Goal: Check status: Check status

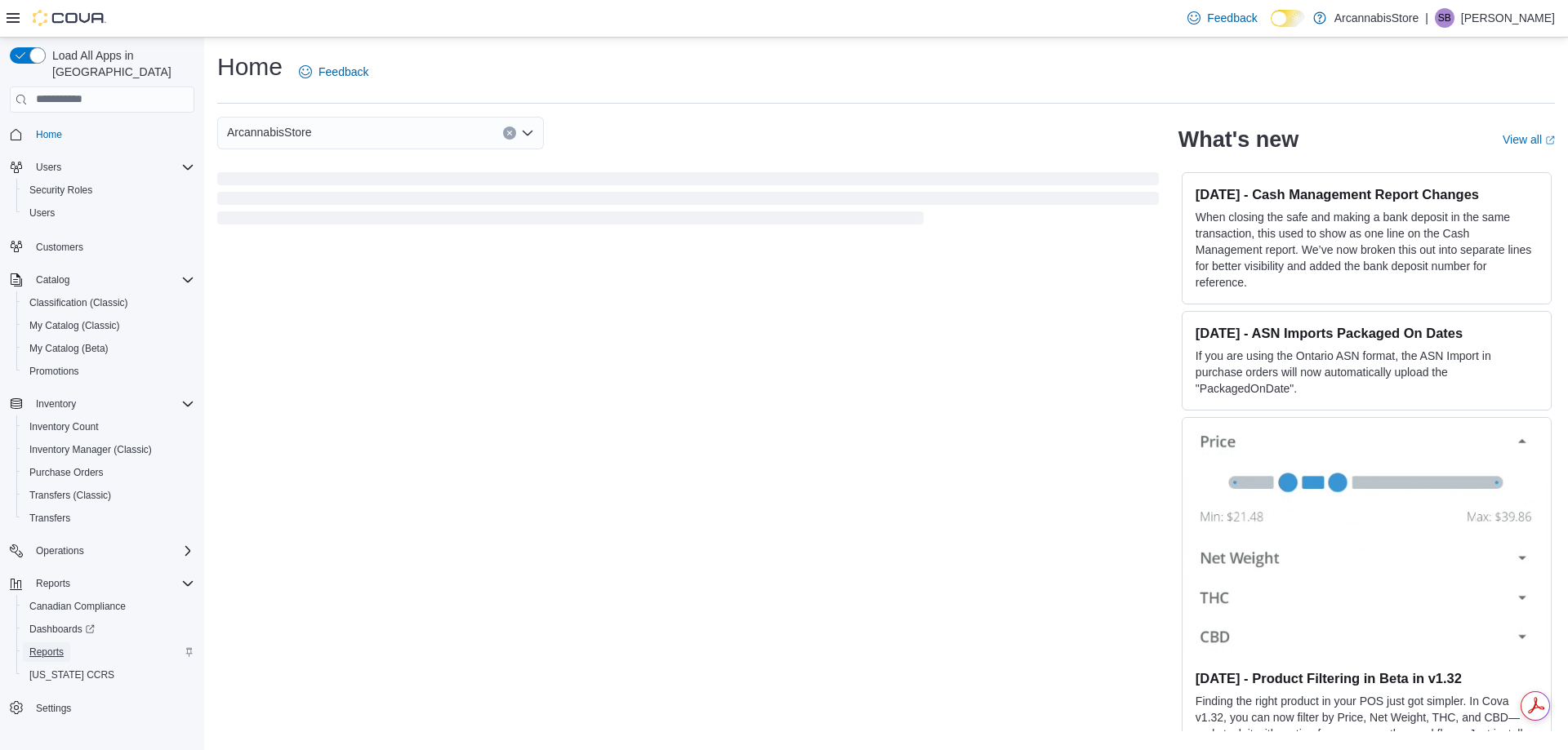
click at [40, 646] on span "Reports" at bounding box center [47, 653] width 35 height 13
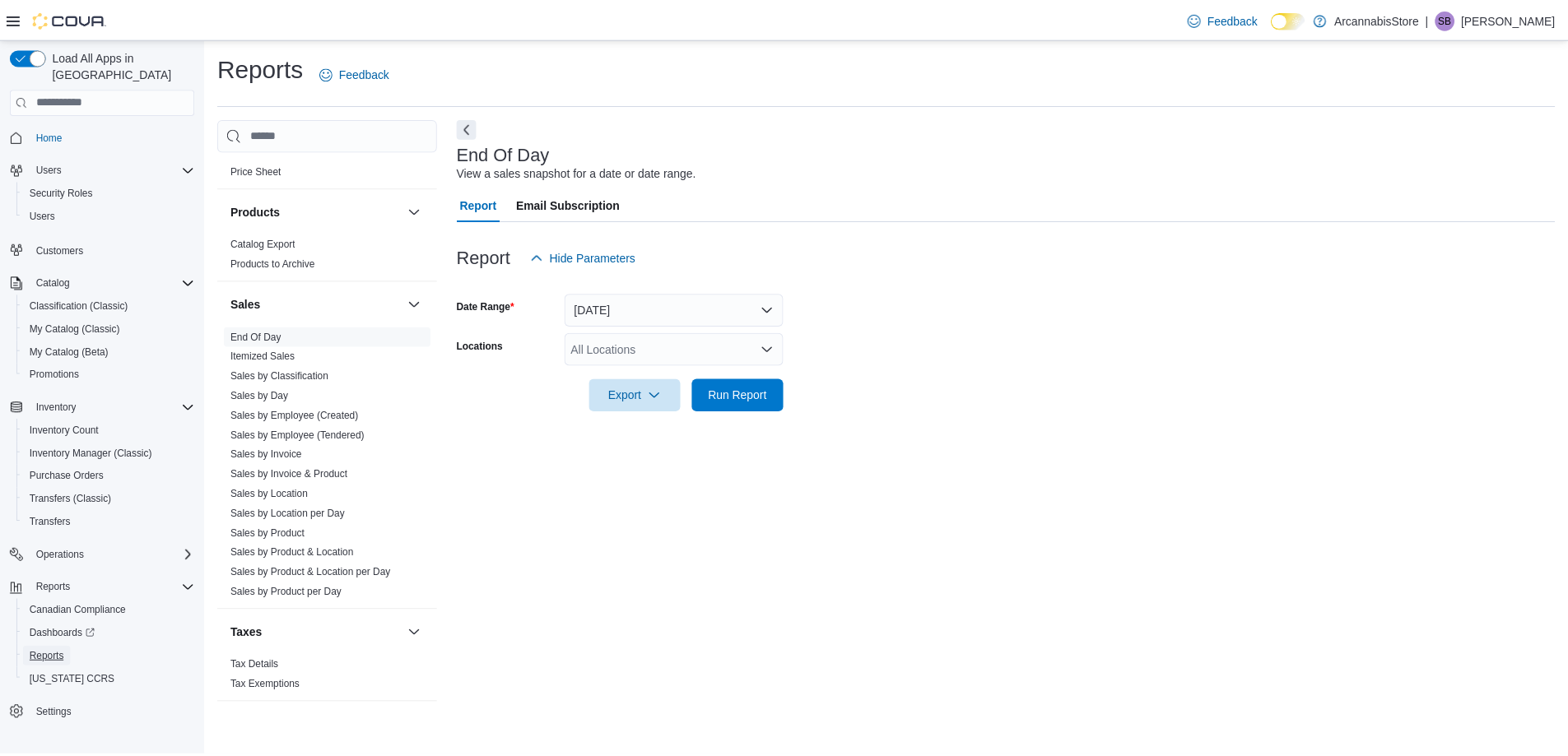
scroll to position [1020, 0]
click at [259, 490] on link "Sales by Location" at bounding box center [271, 492] width 78 height 12
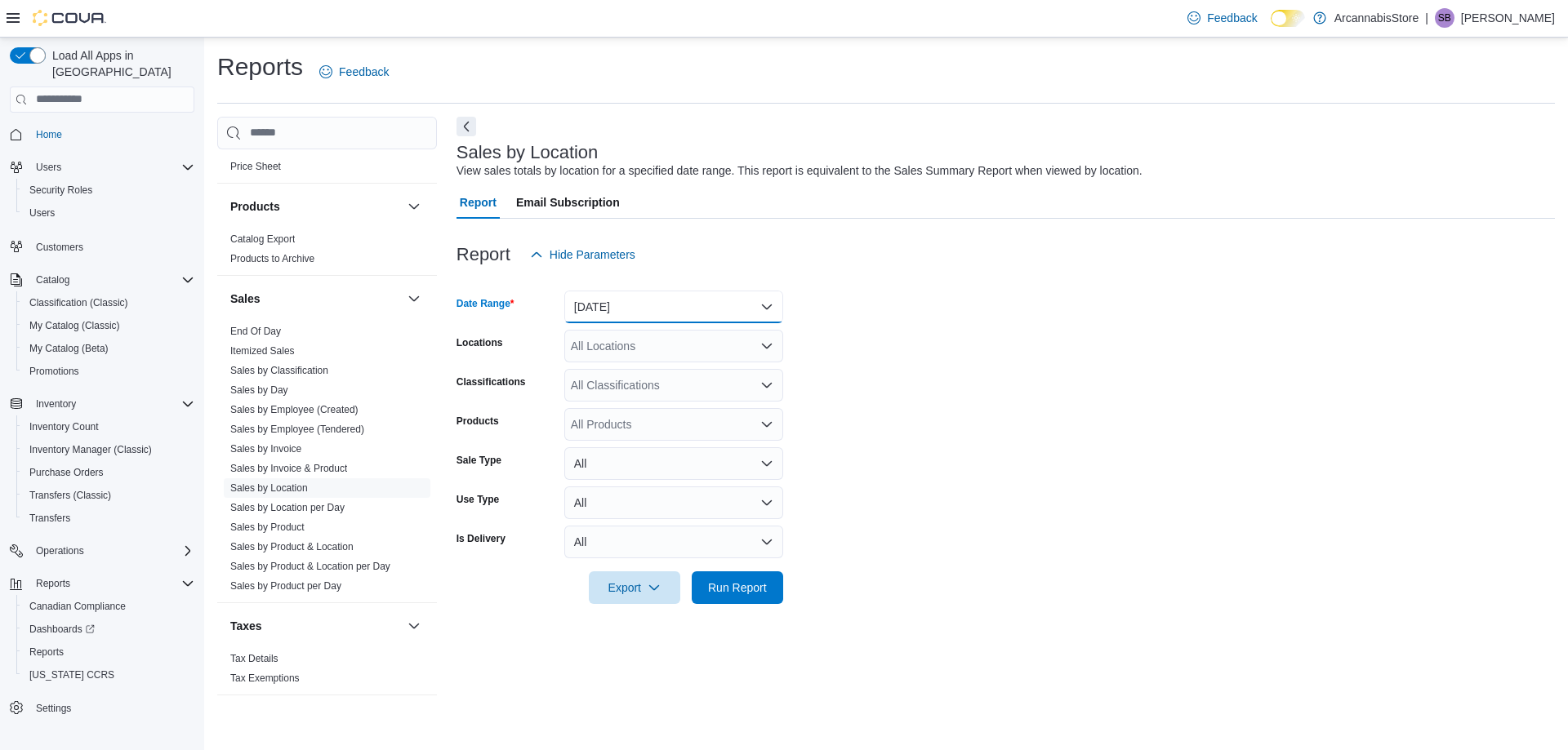
click at [595, 313] on button "Yesterday" at bounding box center [673, 307] width 219 height 33
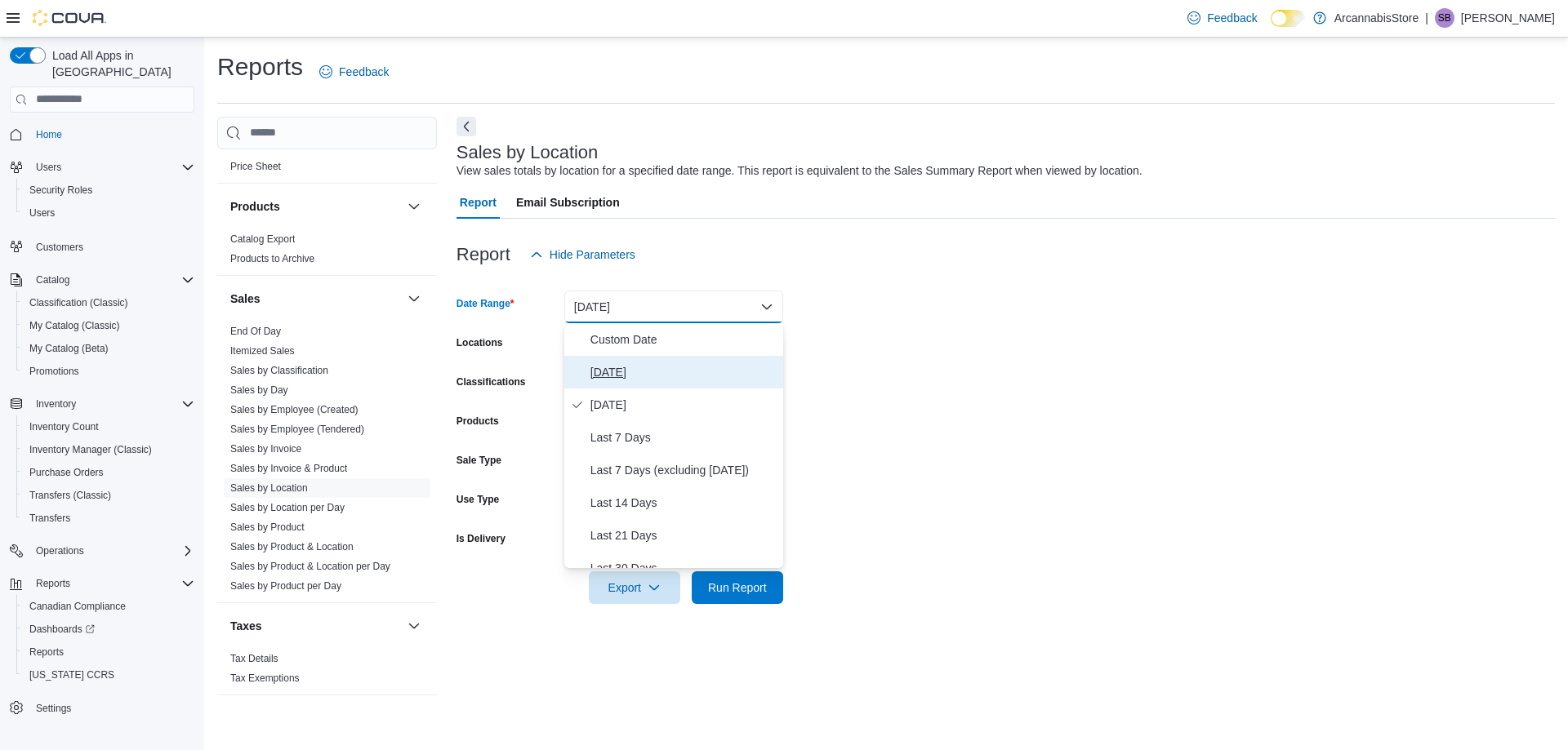
click at [590, 364] on span "Today" at bounding box center [683, 372] width 187 height 20
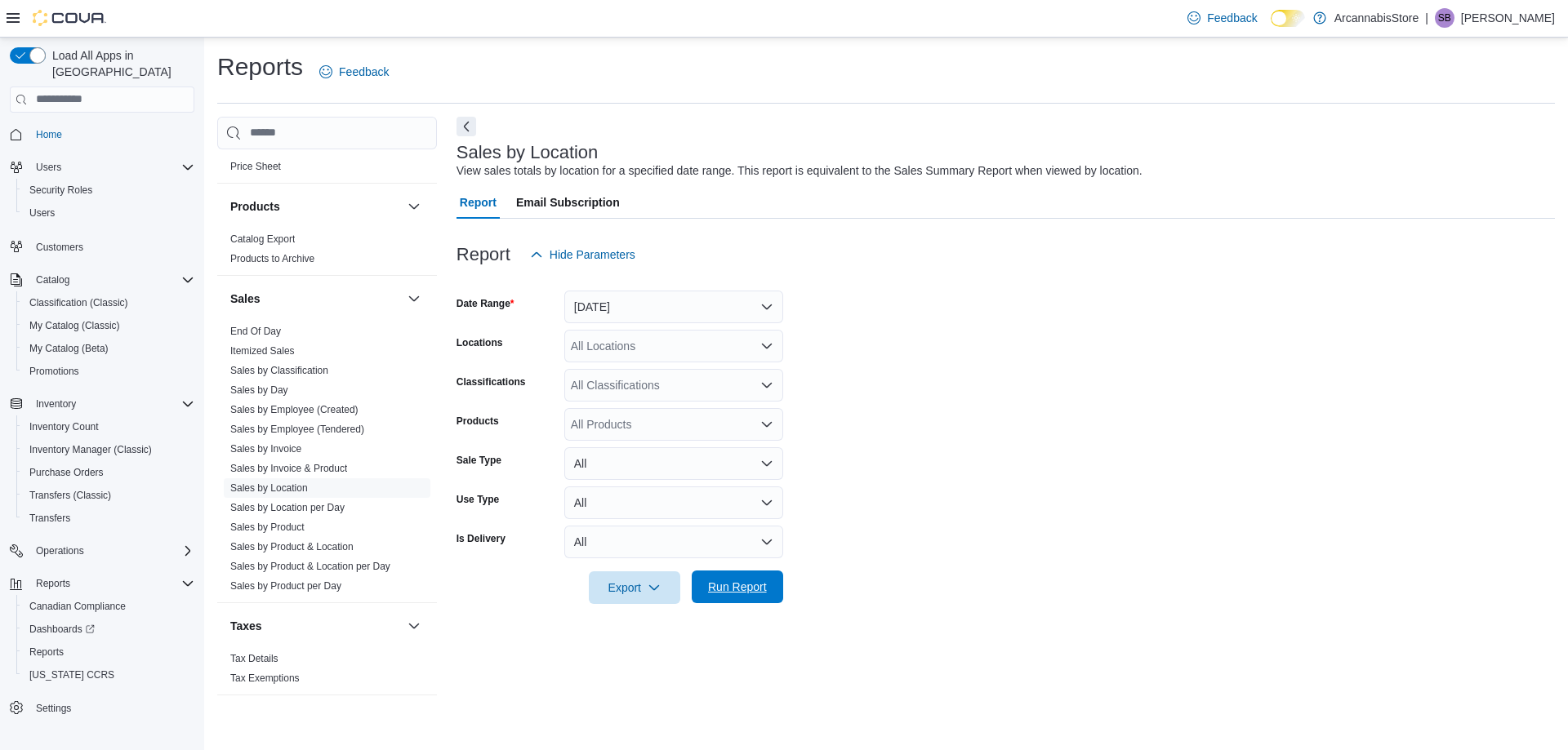
click at [730, 594] on span "Run Report" at bounding box center [737, 587] width 59 height 17
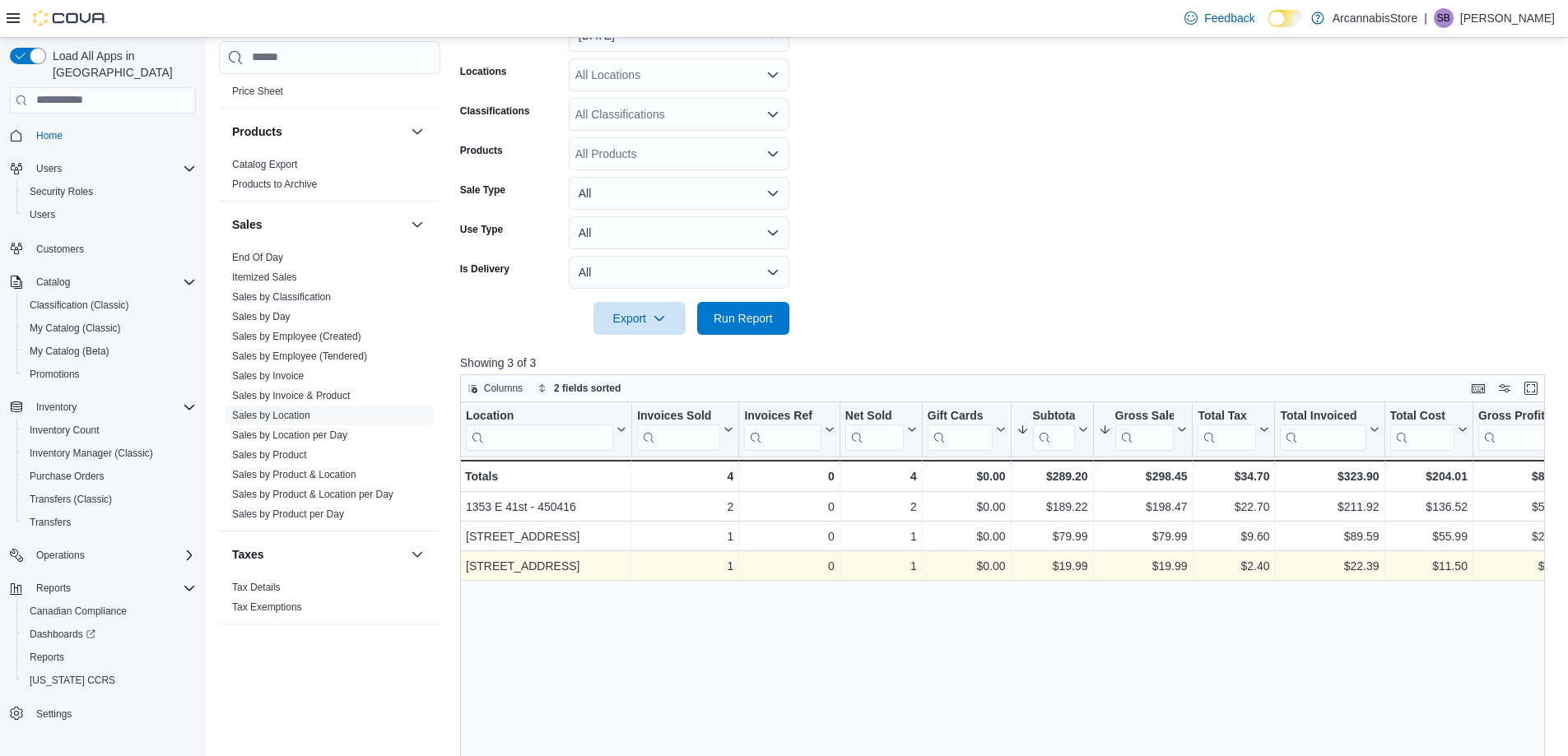
scroll to position [329, 0]
